Goal: Navigation & Orientation: Go to known website

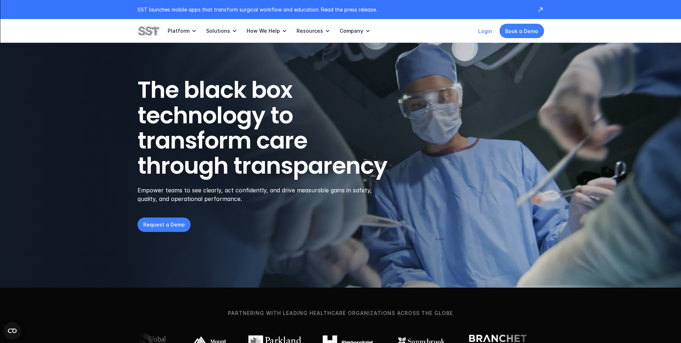
click at [488, 28] on link "Login" at bounding box center [485, 31] width 14 height 6
click at [488, 33] on link "Login" at bounding box center [485, 31] width 14 height 6
click at [484, 33] on link "Login" at bounding box center [485, 31] width 14 height 6
click at [486, 32] on link "Login" at bounding box center [485, 31] width 14 height 6
